Goal: Navigation & Orientation: Find specific page/section

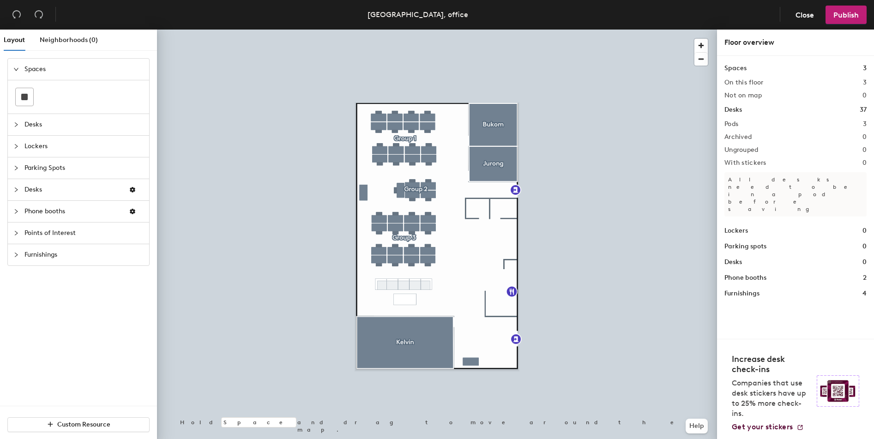
click at [747, 111] on div "Desks 37" at bounding box center [796, 110] width 142 height 10
click at [735, 109] on h1 "Desks" at bounding box center [734, 110] width 18 height 10
click at [800, 15] on span "Close" at bounding box center [805, 15] width 18 height 9
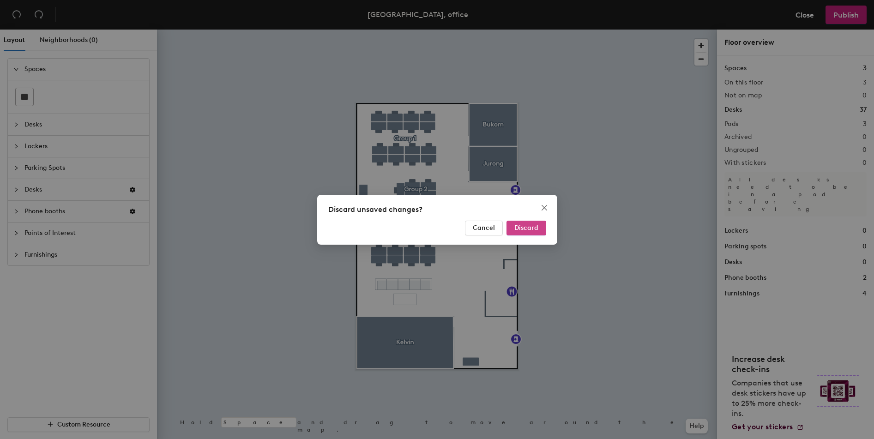
click at [523, 231] on span "Discard" at bounding box center [527, 228] width 24 height 8
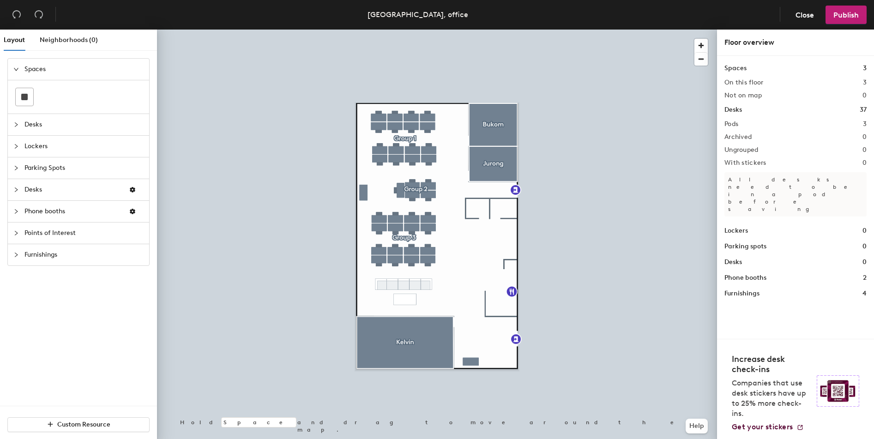
click at [19, 123] on div at bounding box center [18, 125] width 11 height 10
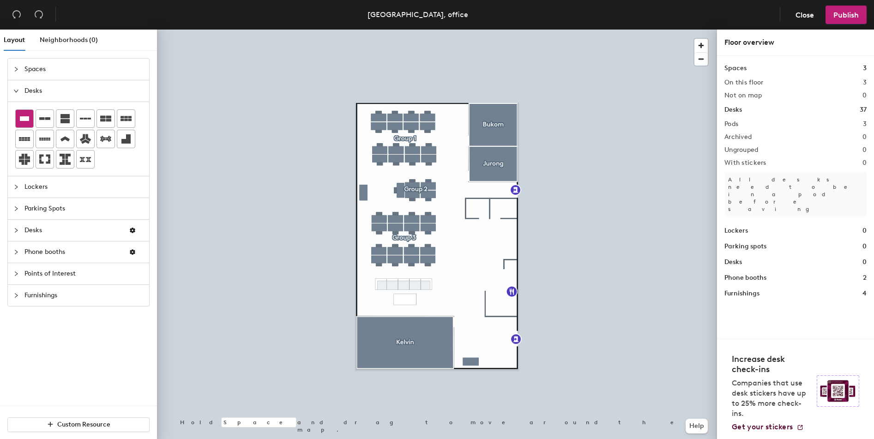
click at [23, 120] on icon at bounding box center [24, 118] width 9 height 5
click at [18, 232] on icon "collapsed" at bounding box center [16, 231] width 6 height 6
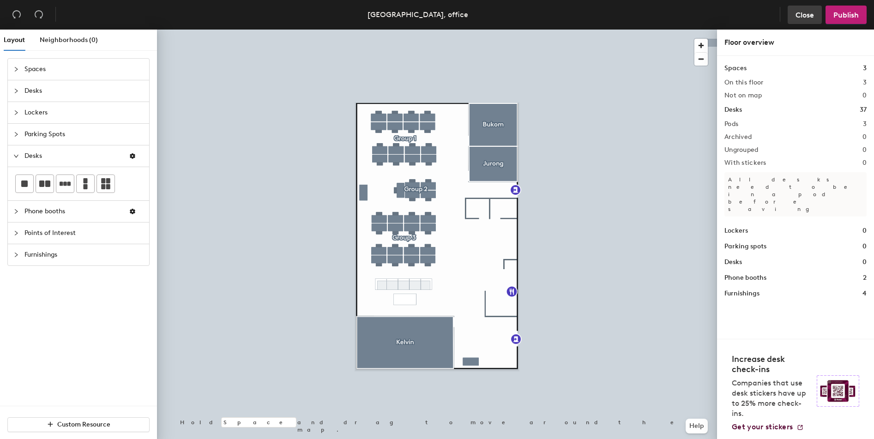
click at [812, 18] on span "Close" at bounding box center [805, 15] width 18 height 9
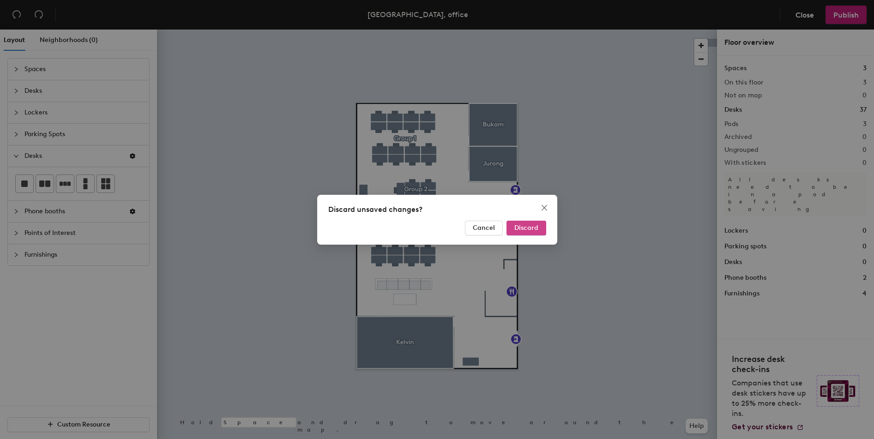
click at [528, 229] on span "Discard" at bounding box center [527, 228] width 24 height 8
